Goal: Task Accomplishment & Management: Manage account settings

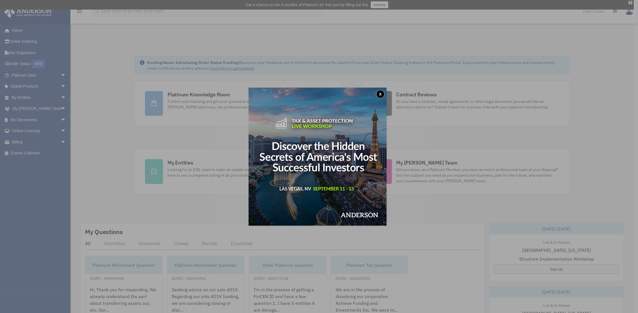
click at [28, 97] on div "x" at bounding box center [319, 156] width 638 height 313
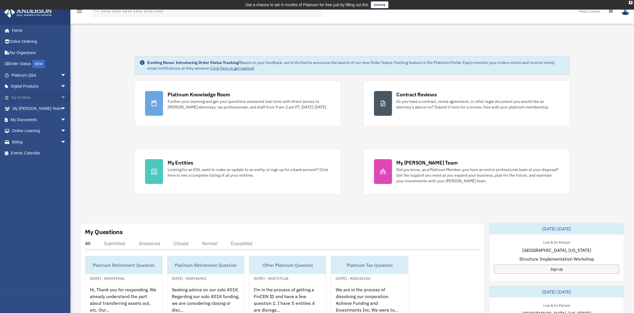
click at [53, 97] on link "My Entities arrow_drop_down" at bounding box center [39, 97] width 71 height 11
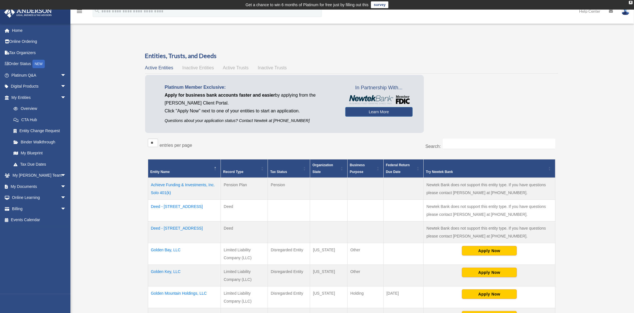
scroll to position [113, 0]
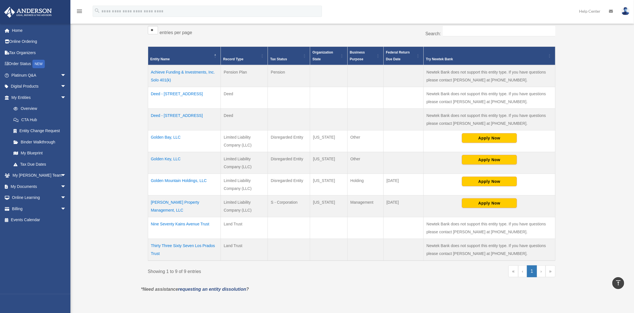
click at [191, 180] on td "Golden Mountain Holdings, LLC" at bounding box center [184, 185] width 73 height 22
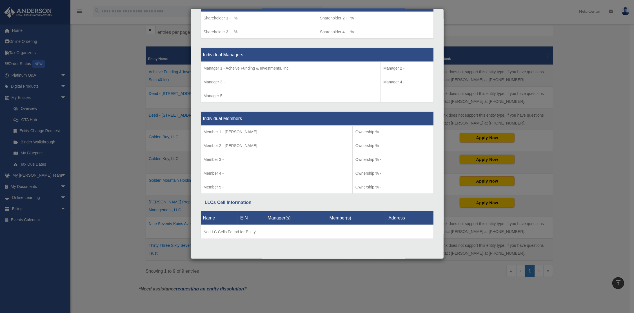
scroll to position [0, 0]
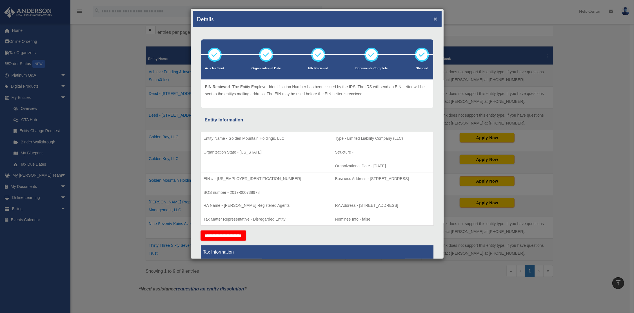
click at [434, 18] on button "×" at bounding box center [436, 19] width 4 height 6
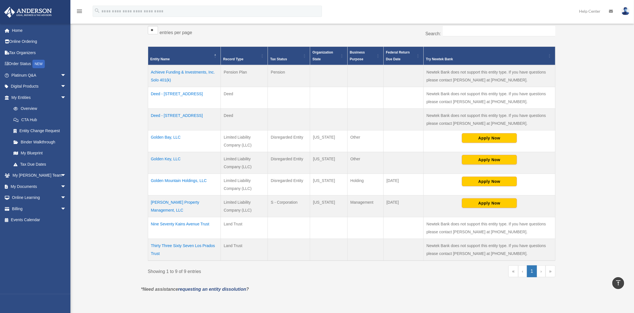
click at [181, 114] on td "Deed - 970 Kains Avenue" at bounding box center [184, 120] width 73 height 22
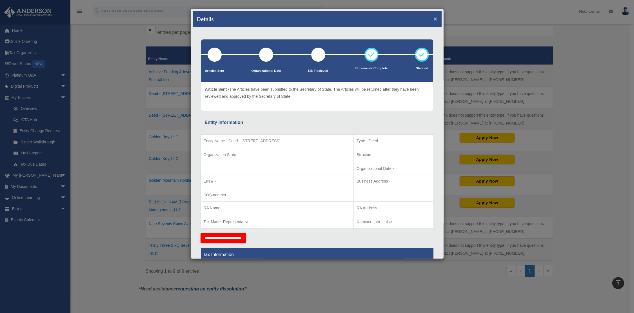
click at [434, 19] on button "×" at bounding box center [436, 19] width 4 height 6
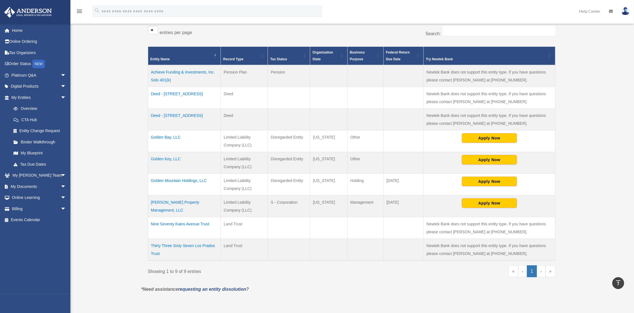
click at [179, 72] on td "Achieve Funding & Investments, Inc. Solo 401(k)" at bounding box center [184, 76] width 73 height 22
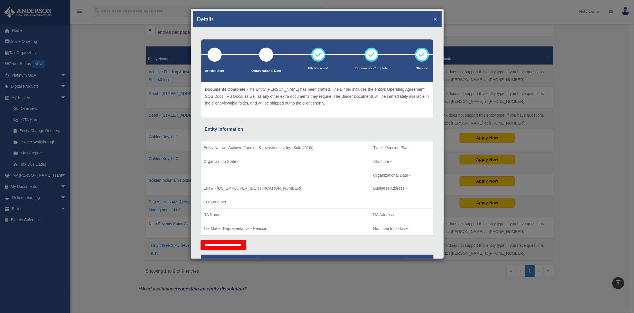
click at [434, 18] on button "×" at bounding box center [436, 19] width 4 height 6
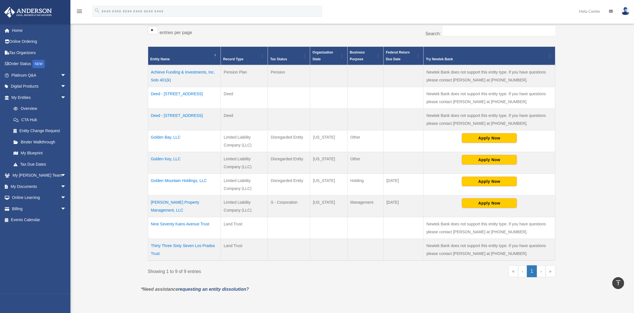
click at [191, 222] on td "Nine Seventy Kains Avenue Trust" at bounding box center [184, 228] width 73 height 22
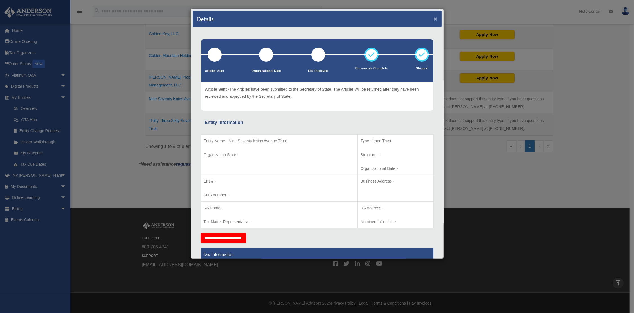
click at [434, 19] on button "×" at bounding box center [436, 19] width 4 height 6
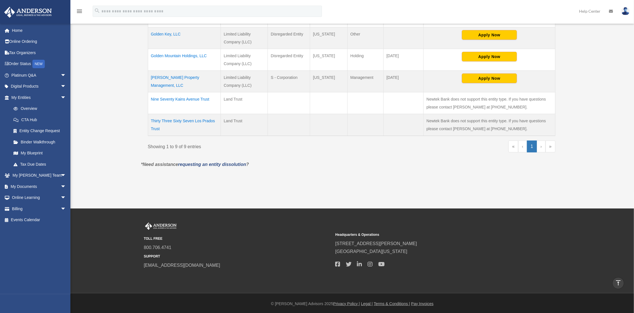
scroll to position [125, 0]
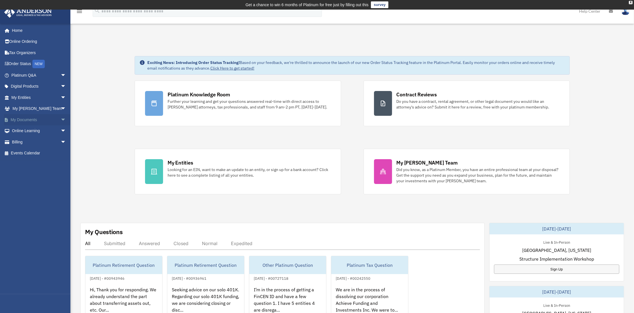
click at [42, 120] on link "My Documents arrow_drop_down" at bounding box center [39, 119] width 71 height 11
click at [61, 119] on span "arrow_drop_down" at bounding box center [66, 120] width 11 height 12
click at [61, 107] on span "arrow_drop_down" at bounding box center [66, 109] width 11 height 12
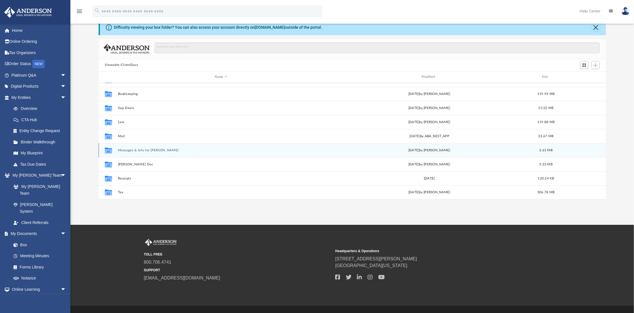
scroll to position [45, 0]
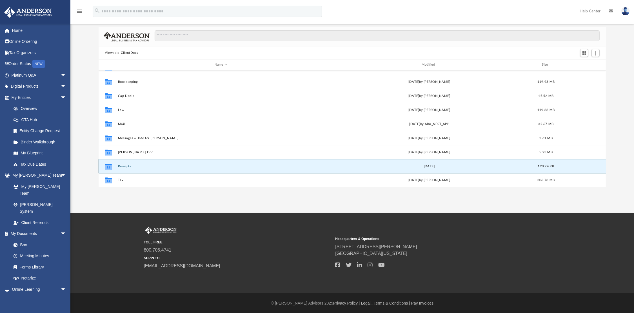
click at [123, 164] on button "Receipts" at bounding box center [221, 166] width 206 height 4
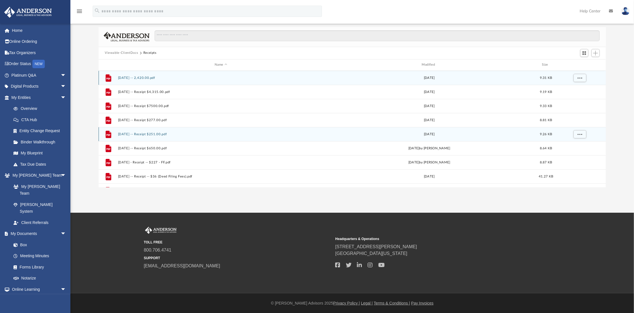
scroll to position [0, 0]
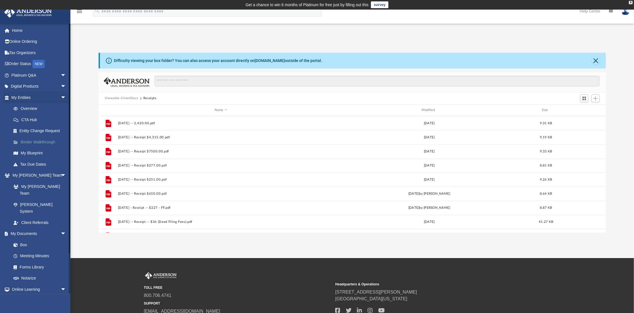
click at [35, 141] on link "Binder Walkthrough" at bounding box center [41, 141] width 67 height 11
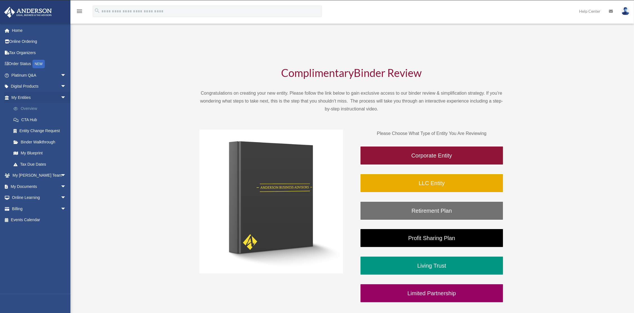
click at [32, 108] on link "Overview" at bounding box center [41, 108] width 67 height 11
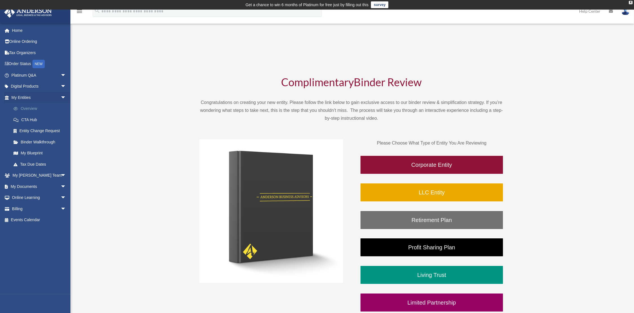
click at [32, 108] on link "Overview" at bounding box center [41, 108] width 67 height 11
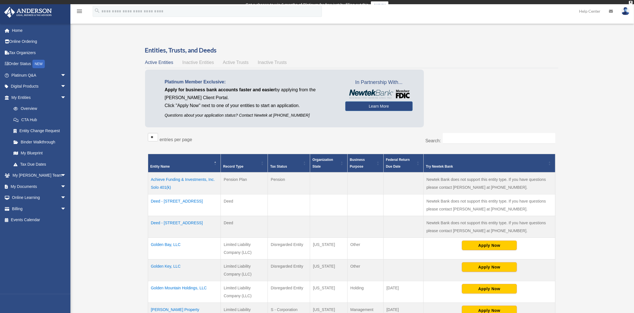
scroll to position [115, 0]
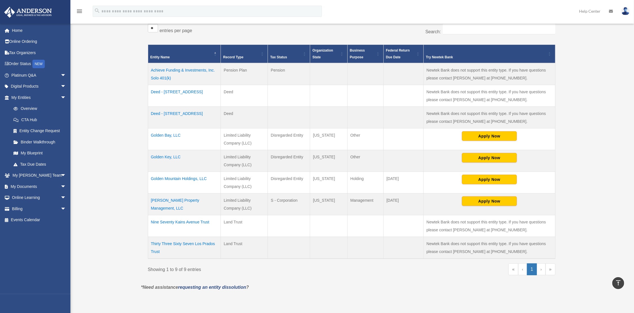
click at [188, 177] on td "Golden Mountain Holdings, LLC" at bounding box center [184, 183] width 73 height 22
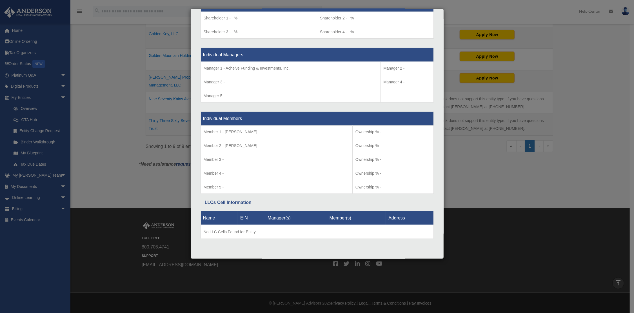
scroll to position [0, 0]
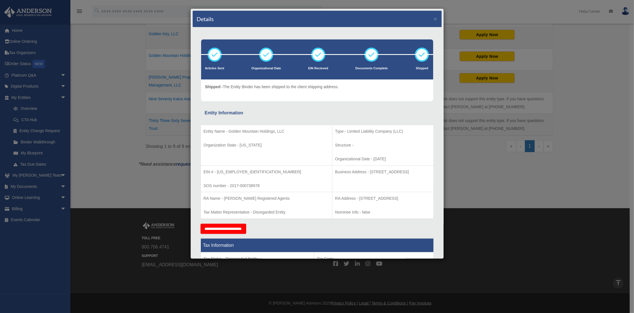
click at [434, 17] on div "Details ×" at bounding box center [317, 19] width 249 height 17
click at [434, 18] on button "×" at bounding box center [436, 19] width 4 height 6
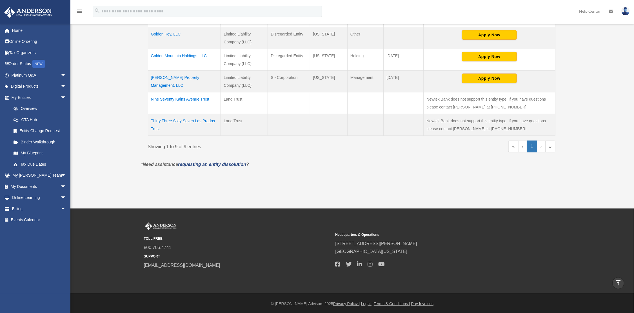
scroll to position [125, 0]
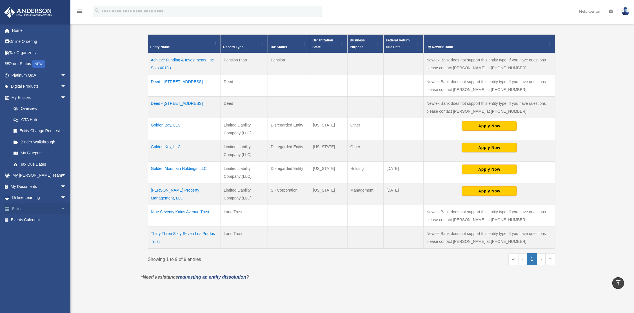
click at [35, 210] on link "Billing arrow_drop_down" at bounding box center [39, 208] width 71 height 11
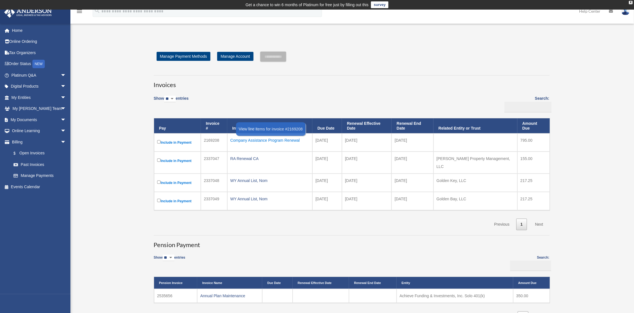
click at [273, 141] on div "Company Assistance Program Renewal" at bounding box center [269, 140] width 79 height 8
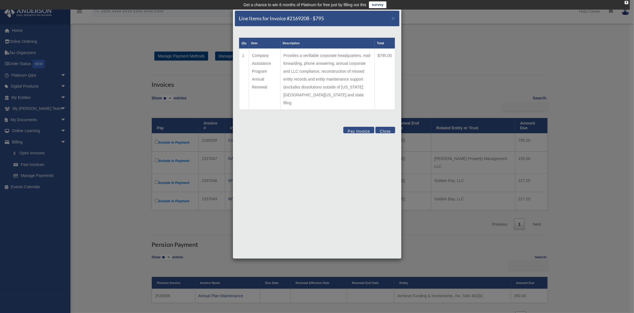
click at [381, 127] on button "Close" at bounding box center [384, 130] width 19 height 6
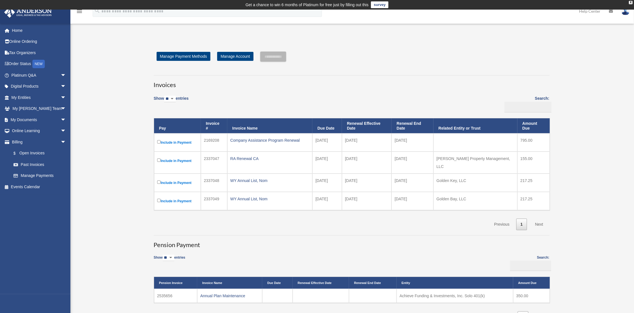
scroll to position [113, 0]
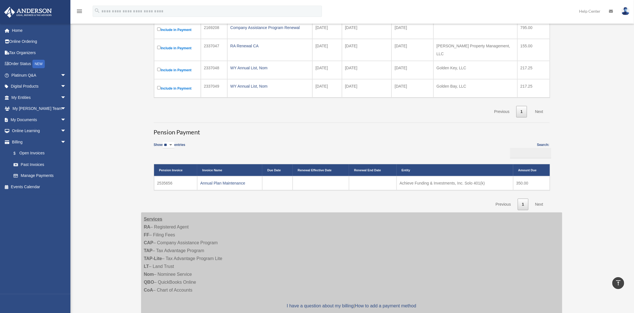
click at [173, 142] on select "** ** ** ***" at bounding box center [169, 145] width 12 height 6
select select "**"
click at [163, 142] on select "** ** ** ***" at bounding box center [169, 145] width 12 height 6
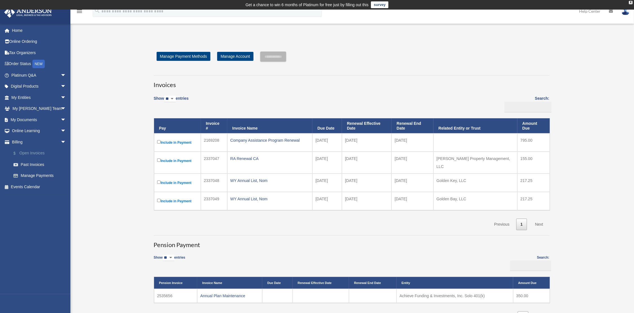
click at [34, 150] on link "$ Open Invoices" at bounding box center [41, 154] width 67 height 12
click at [39, 166] on link "Past Invoices" at bounding box center [41, 164] width 67 height 11
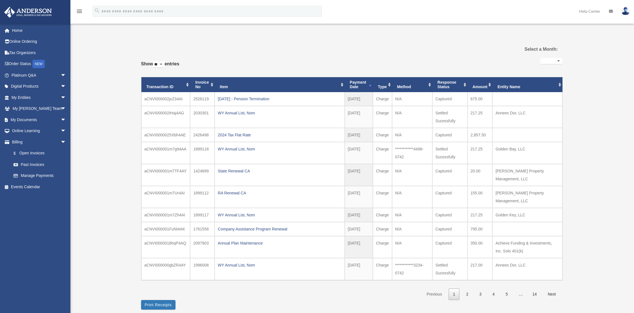
select select
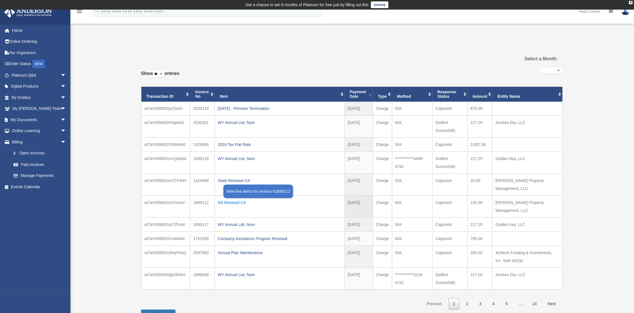
click at [228, 201] on div "RA Renewal CA" at bounding box center [280, 203] width 124 height 8
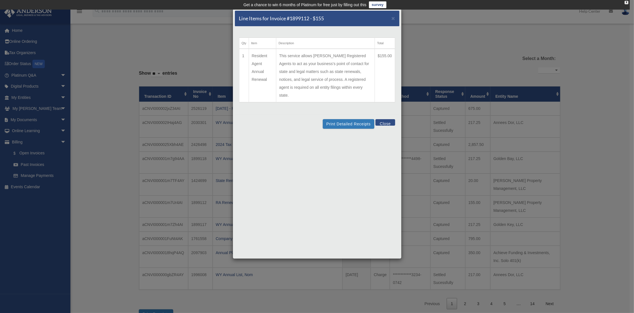
click at [386, 119] on button "Close" at bounding box center [384, 122] width 19 height 6
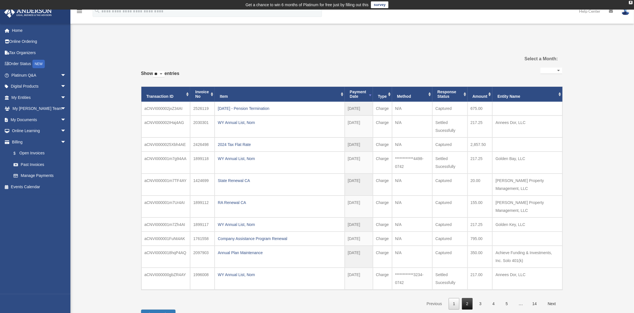
click at [466, 301] on link "2" at bounding box center [467, 304] width 11 height 12
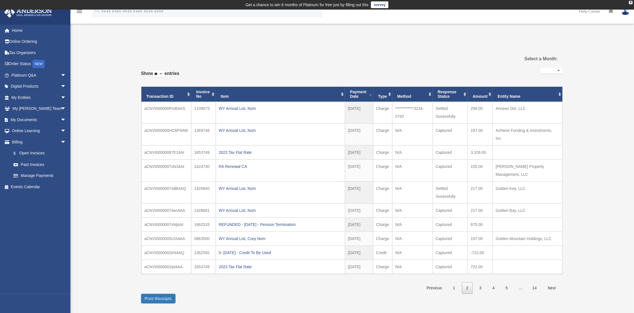
click at [628, 11] on img at bounding box center [625, 11] width 8 height 8
click at [516, 47] on link "Logout" at bounding box center [541, 49] width 56 height 12
